Goal: Use online tool/utility: Utilize a website feature to perform a specific function

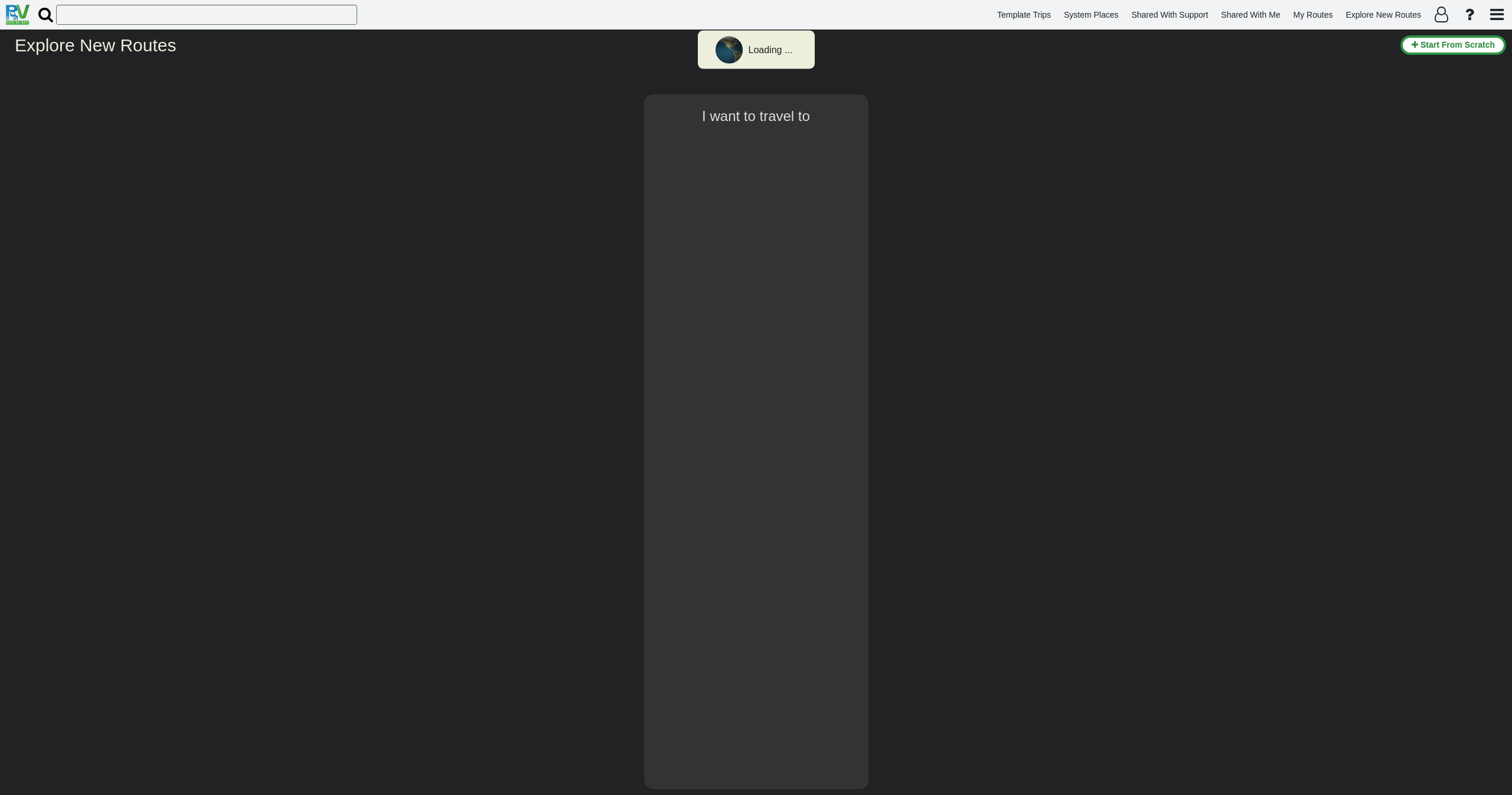
select select "number:2"
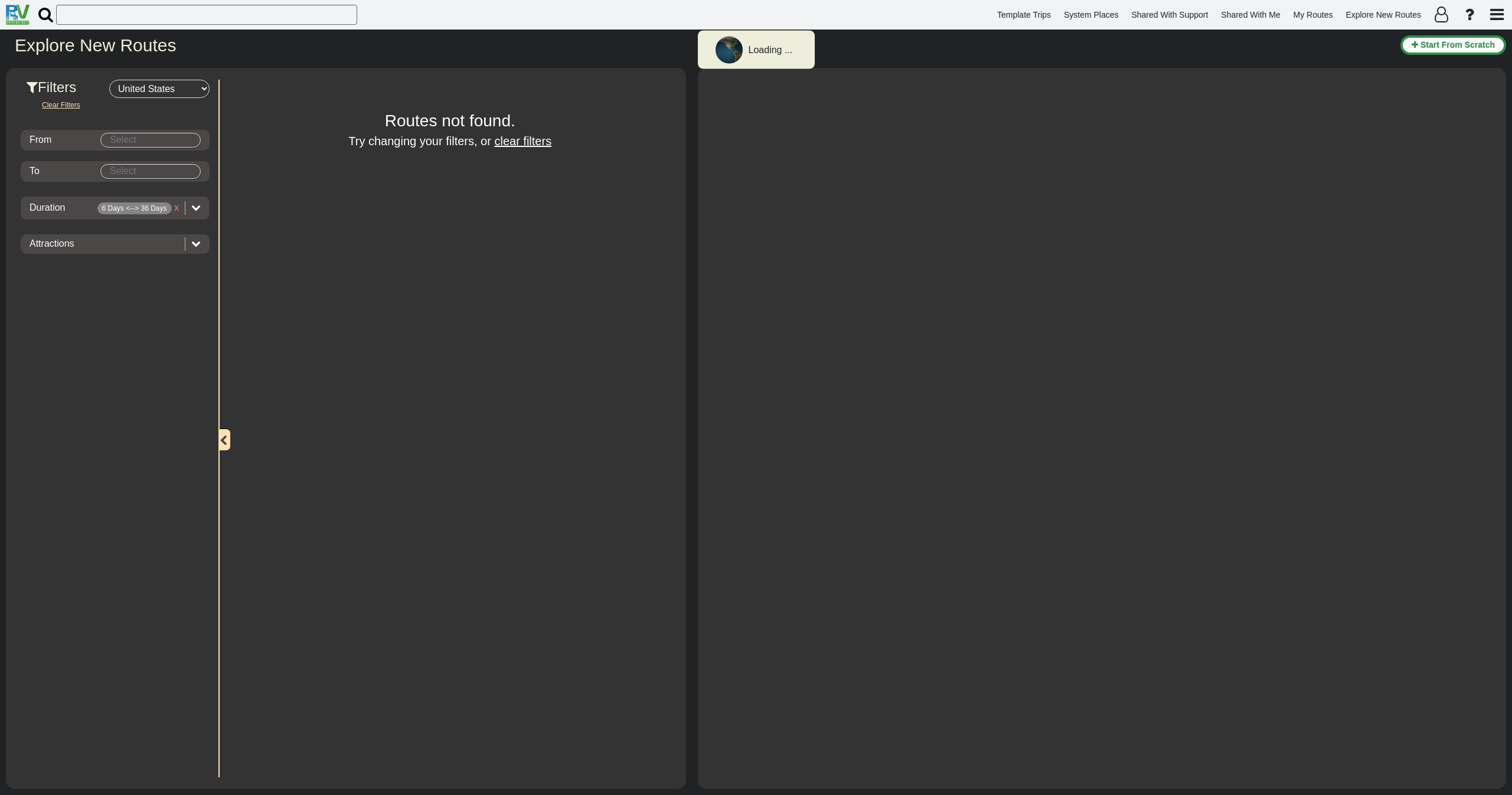
type input "[GEOGRAPHIC_DATA]"
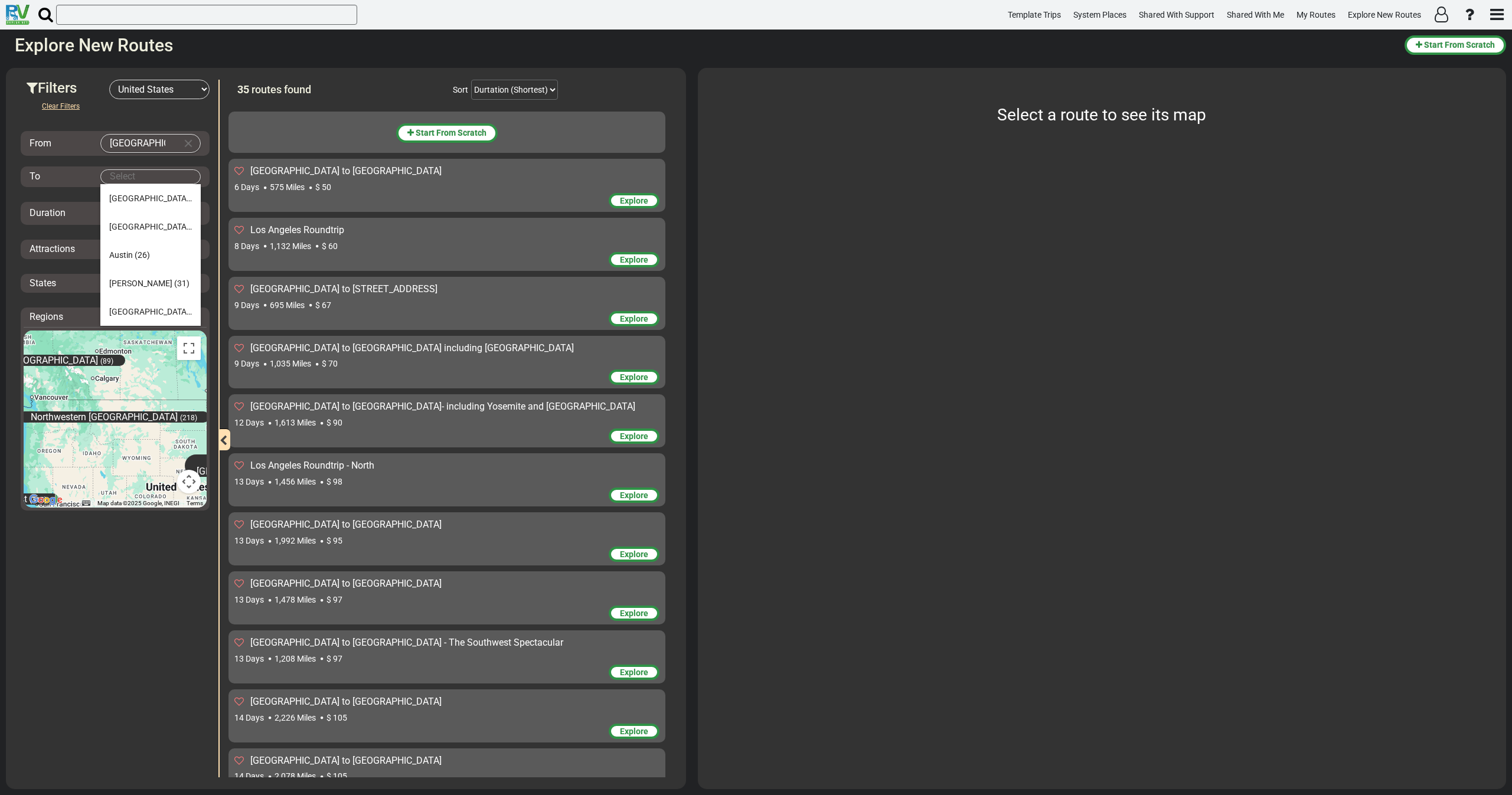
click at [169, 180] on body "Template Trips System Places Shared With Support Shared With Me My Routes Explo…" at bounding box center [756, 398] width 1512 height 795
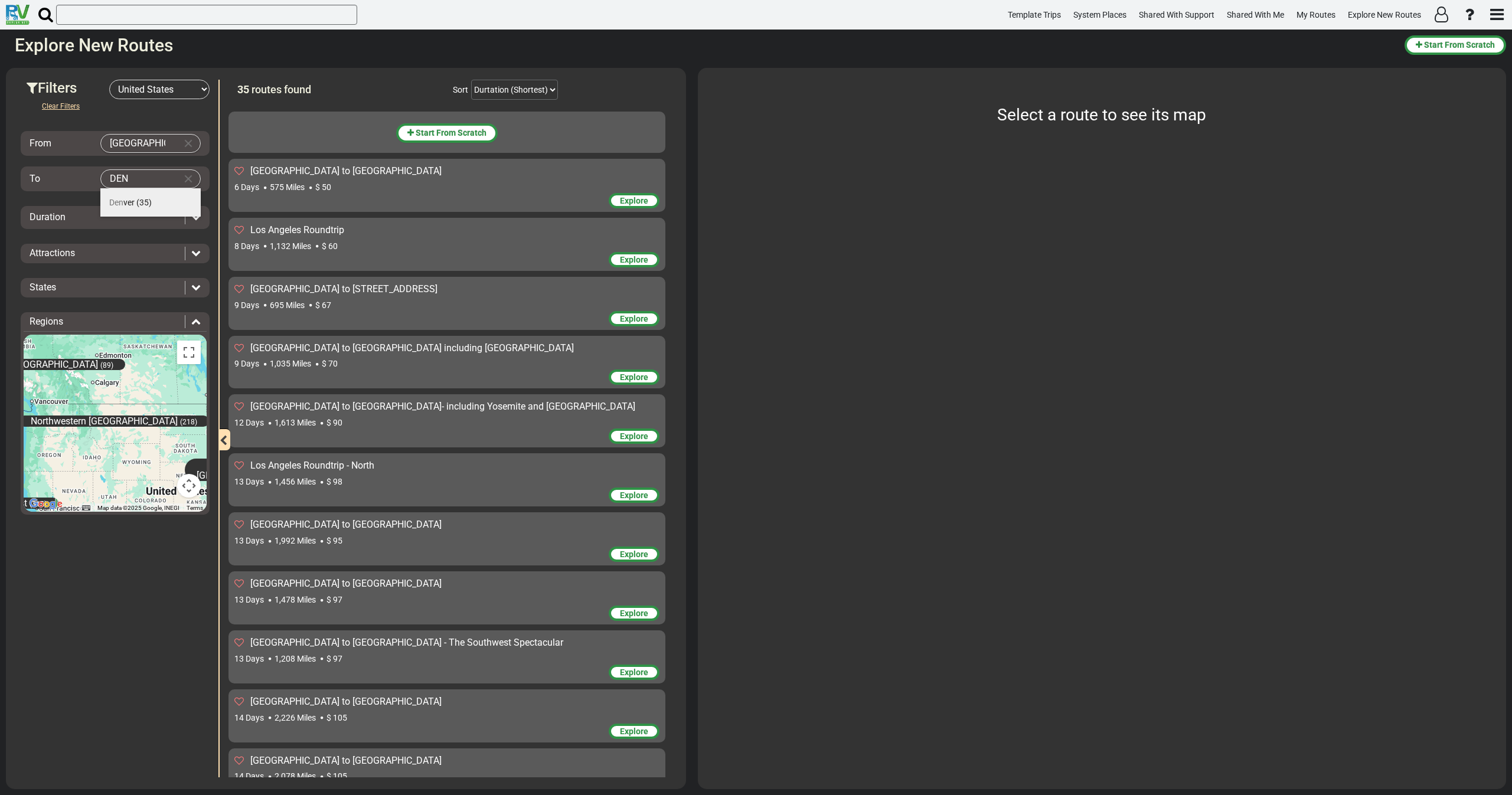
click at [143, 196] on li "Den ver (35)" at bounding box center [151, 202] width 101 height 29
type input "[GEOGRAPHIC_DATA]"
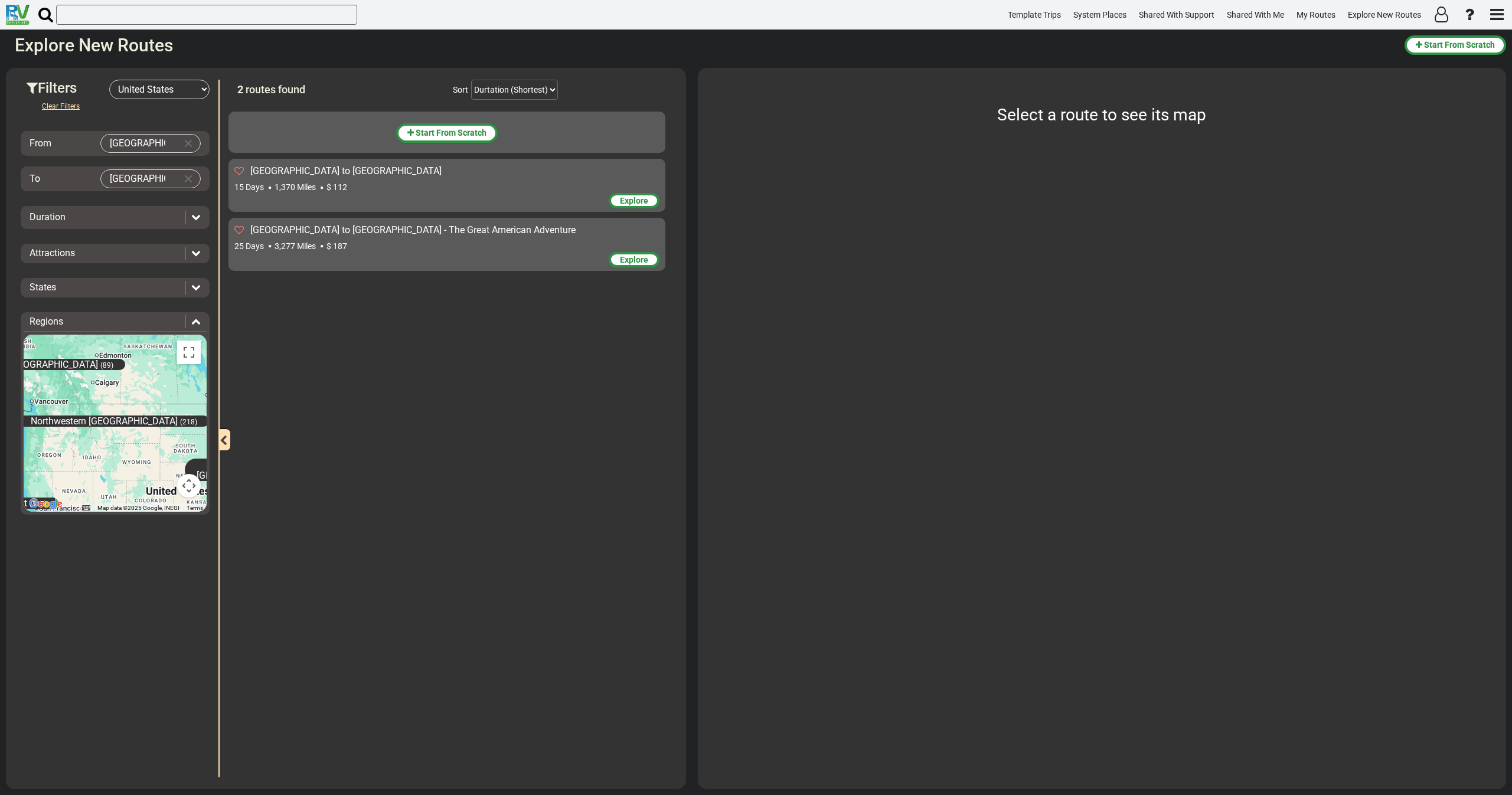
click at [311, 227] on span "[GEOGRAPHIC_DATA] to [GEOGRAPHIC_DATA] - The Great American Adventure" at bounding box center [413, 230] width 325 height 11
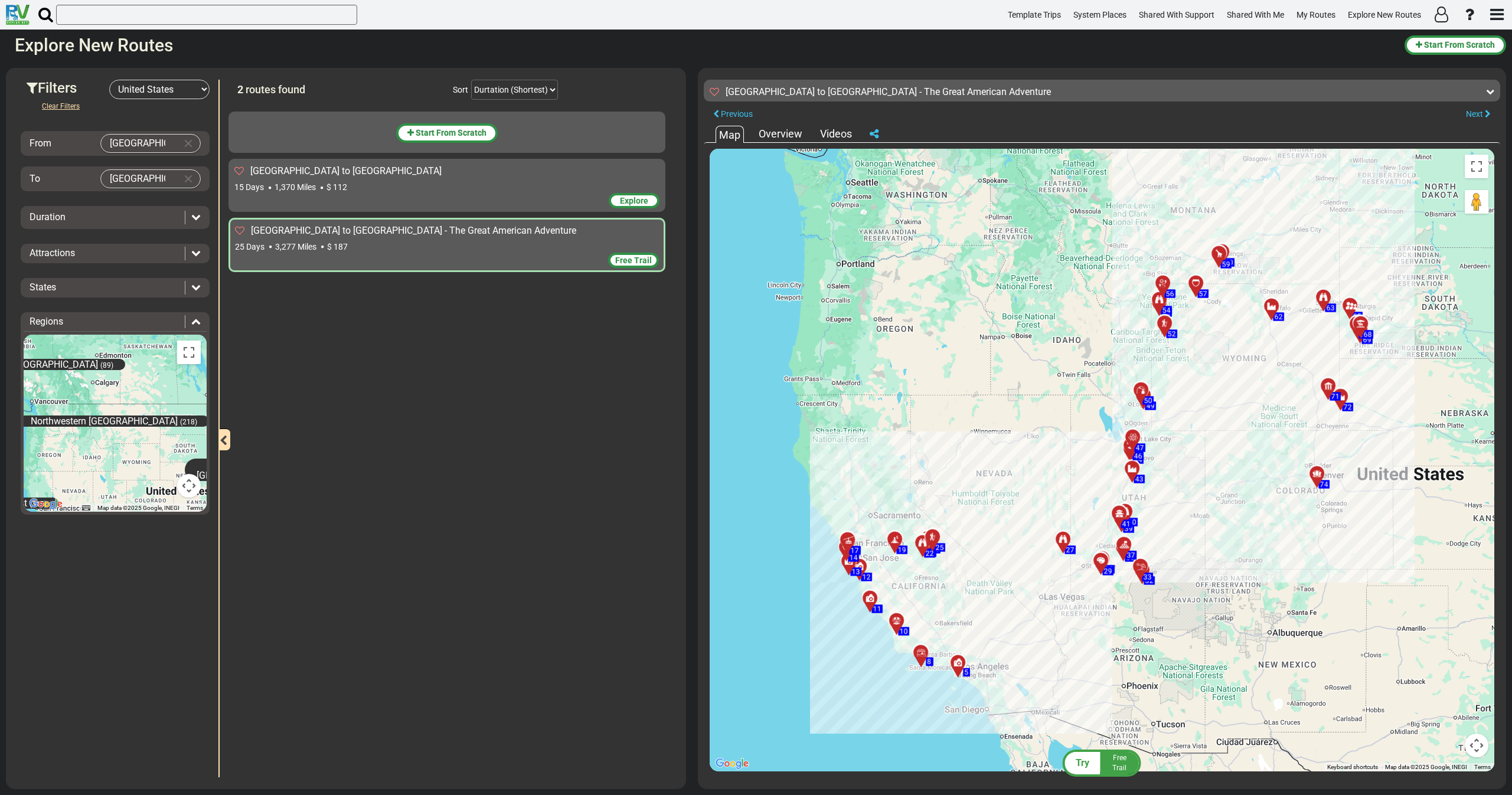
click at [631, 261] on span "Free Trail" at bounding box center [633, 260] width 37 height 9
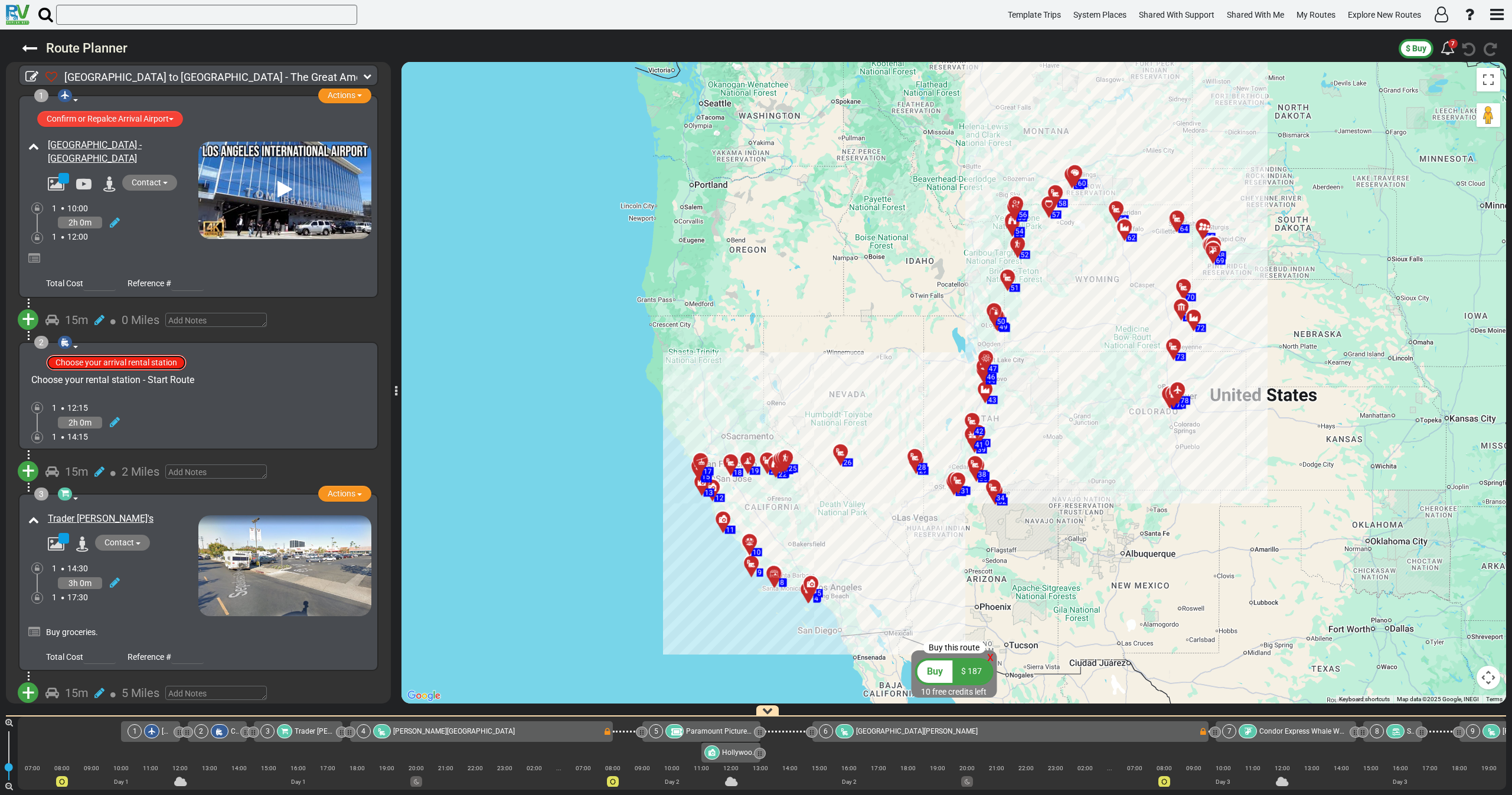
click at [107, 361] on button "Choose your arrival rental station" at bounding box center [116, 363] width 141 height 16
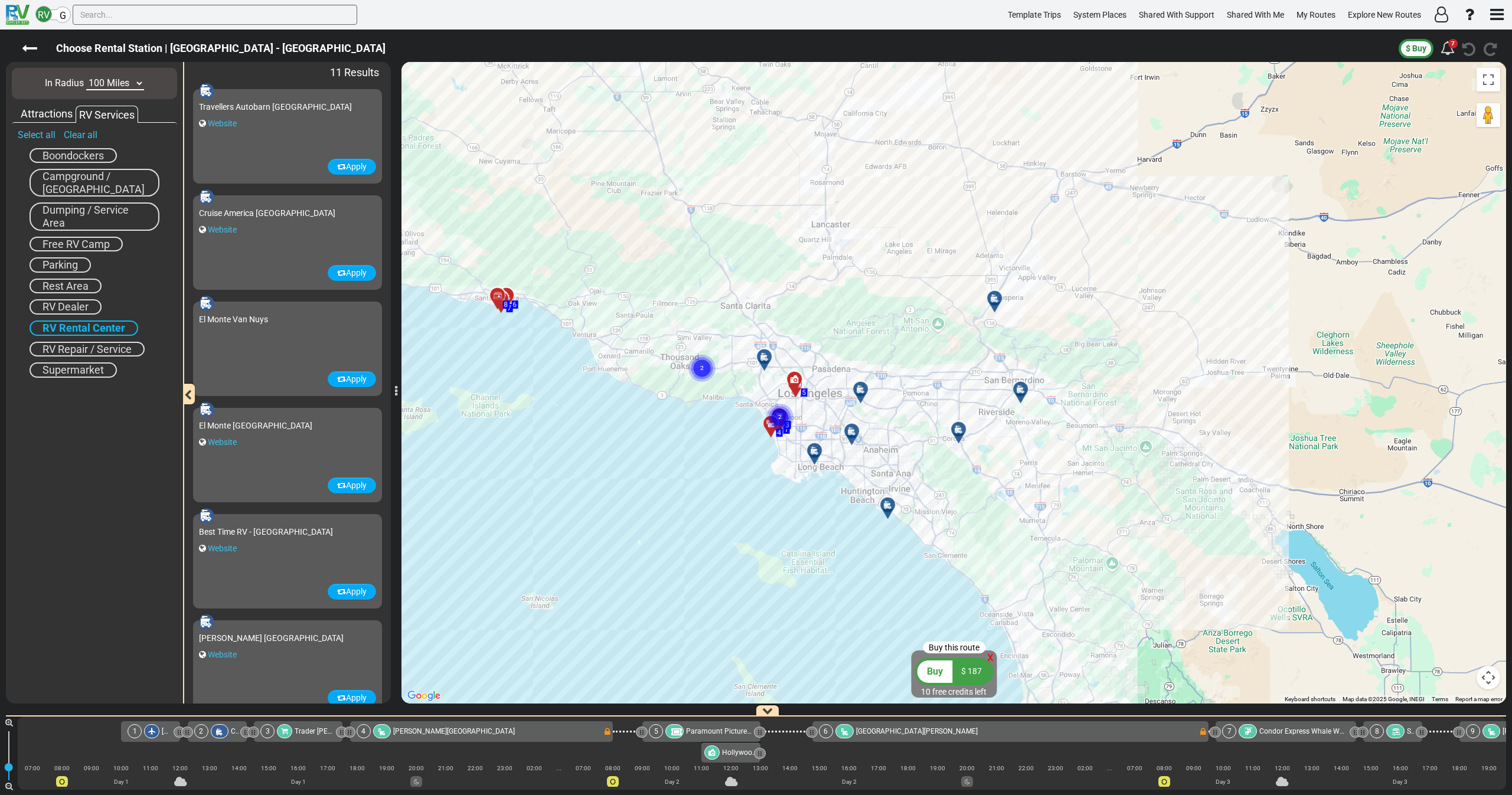
drag, startPoint x: 541, startPoint y: 363, endPoint x: 603, endPoint y: 396, distance: 70.2
click at [603, 396] on div "To activate drag with keyboard, press Alt + Enter. Once in keyboard drag state,…" at bounding box center [954, 383] width 1105 height 642
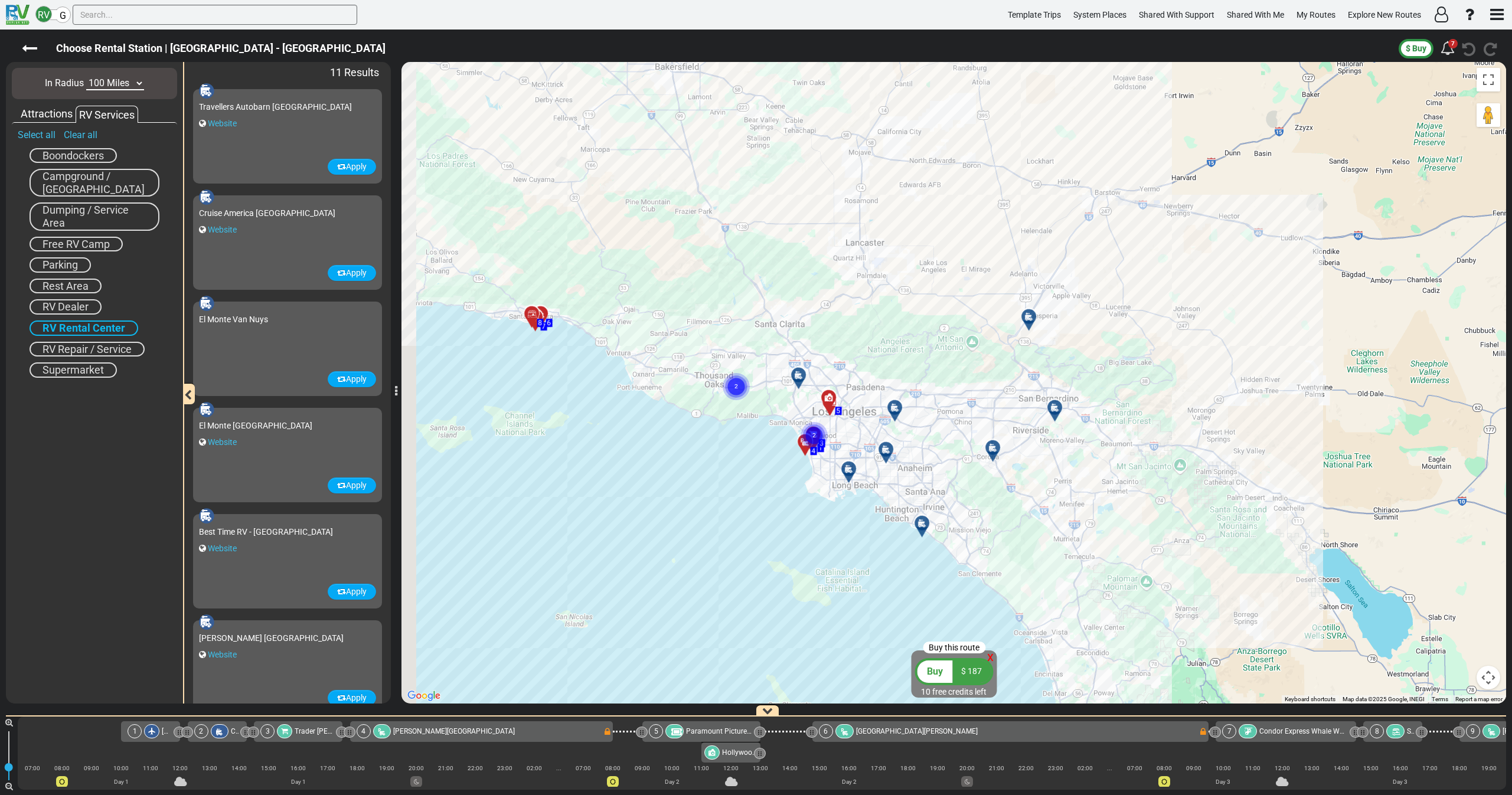
drag, startPoint x: 591, startPoint y: 380, endPoint x: 632, endPoint y: 400, distance: 45.6
click at [632, 400] on div "To activate drag with keyboard, press Alt + Enter. Once in keyboard drag state,…" at bounding box center [954, 383] width 1105 height 642
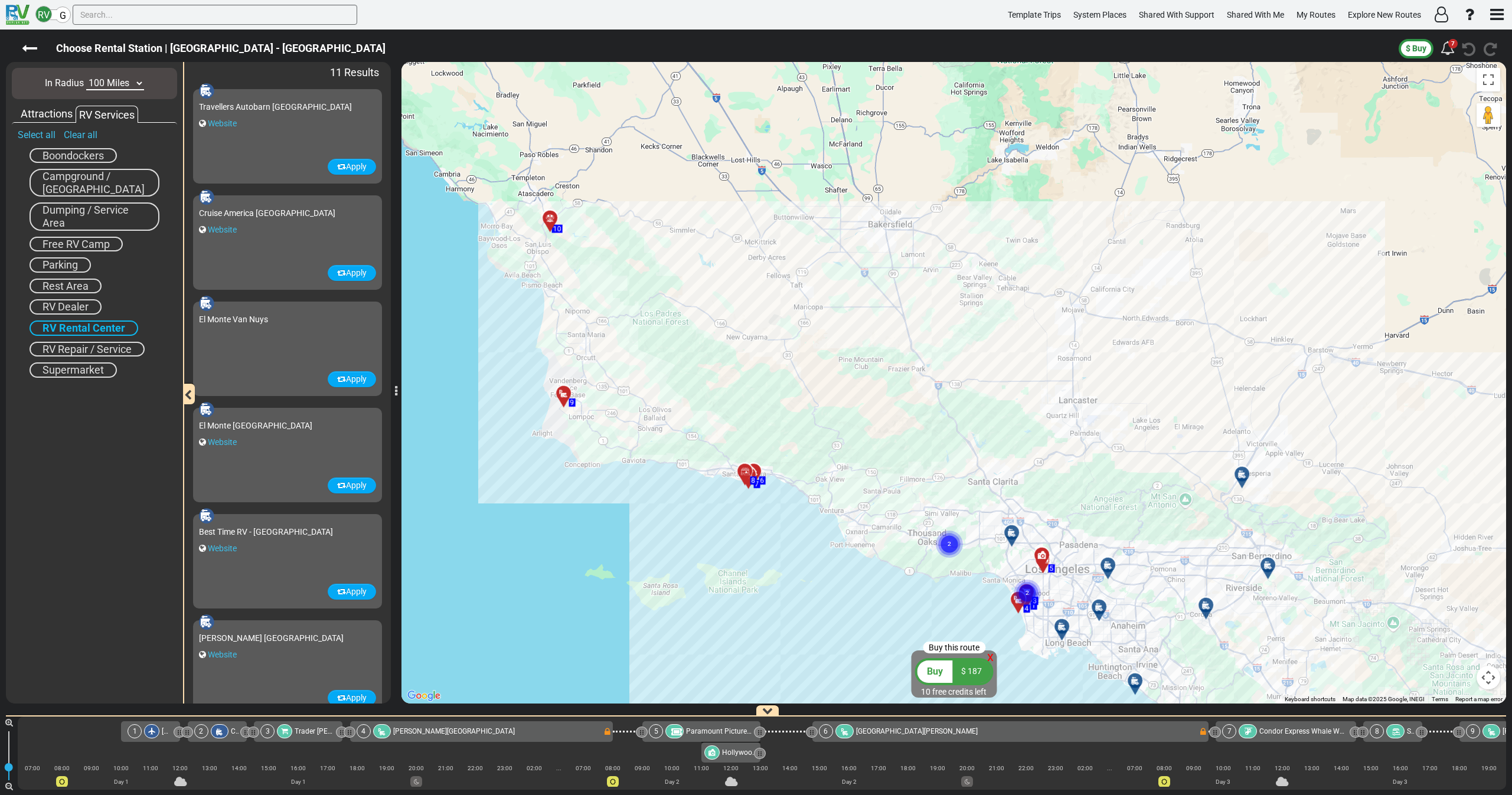
drag, startPoint x: 484, startPoint y: 358, endPoint x: 621, endPoint y: 485, distance: 186.8
click at [621, 485] on div "To activate drag with keyboard, press Alt + Enter. Once in keyboard drag state,…" at bounding box center [954, 383] width 1105 height 642
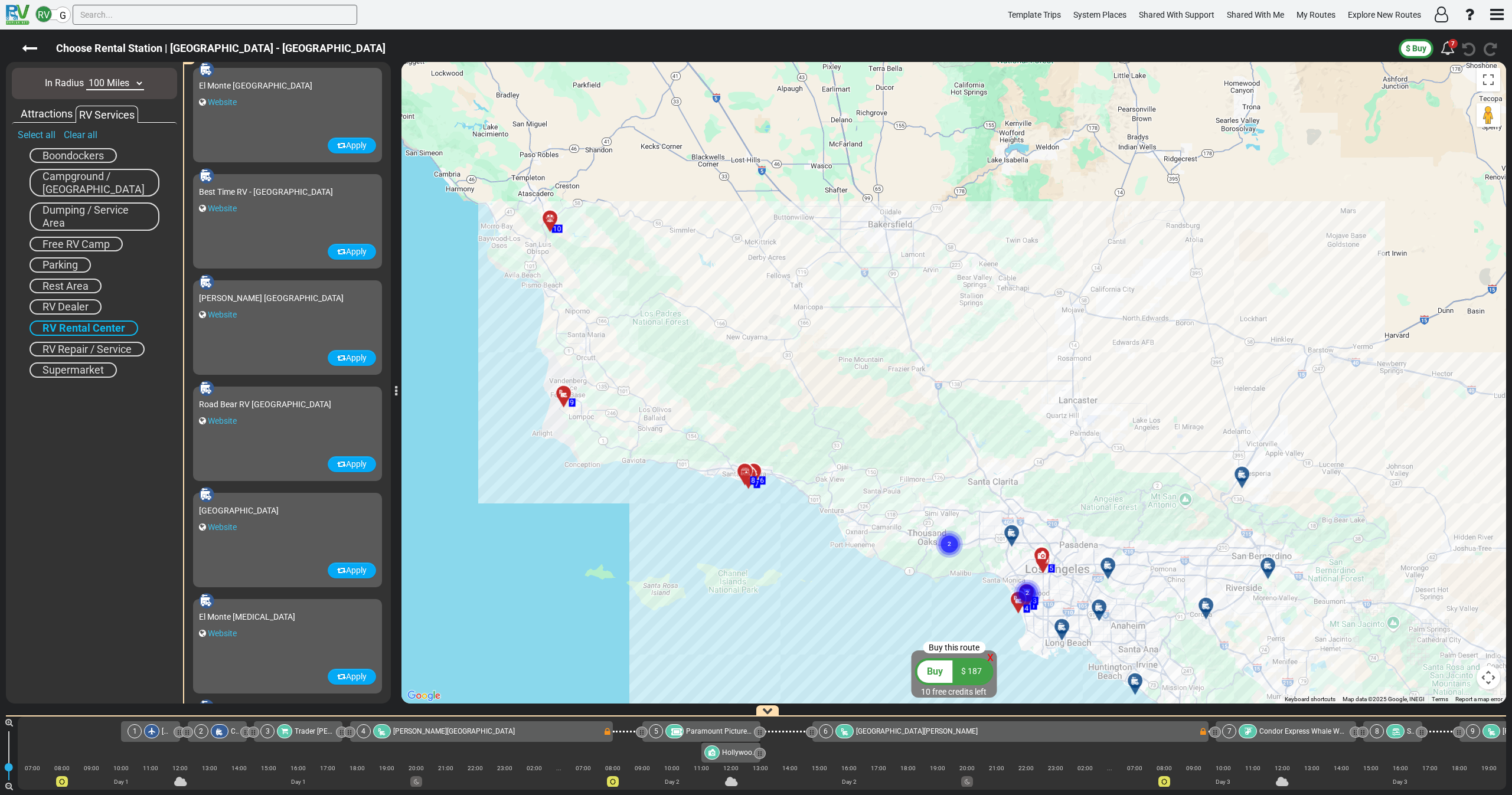
scroll to position [354, 0]
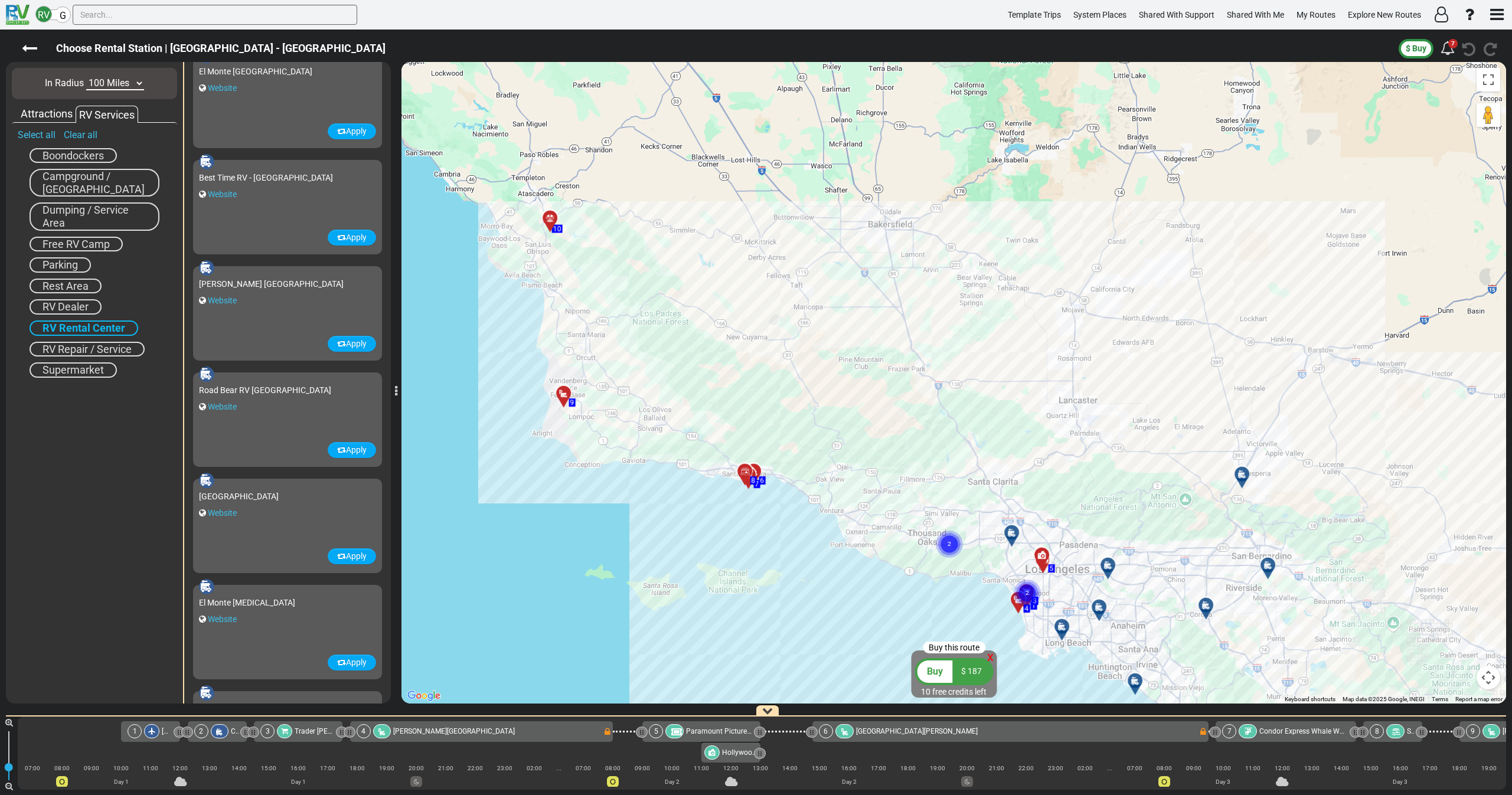
click at [268, 408] on div "Website" at bounding box center [288, 407] width 177 height 12
